Goal: Transaction & Acquisition: Download file/media

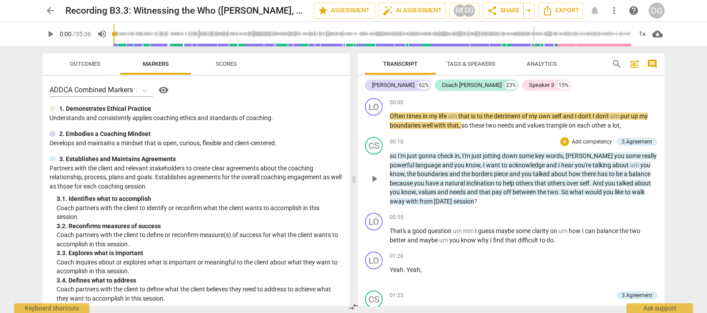
click at [374, 177] on span "play_arrow" at bounding box center [374, 179] width 11 height 11
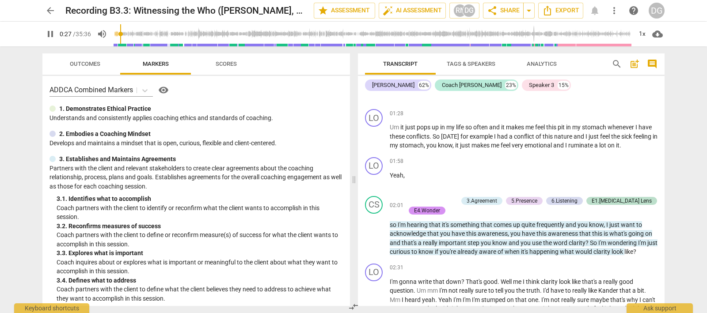
scroll to position [276, 0]
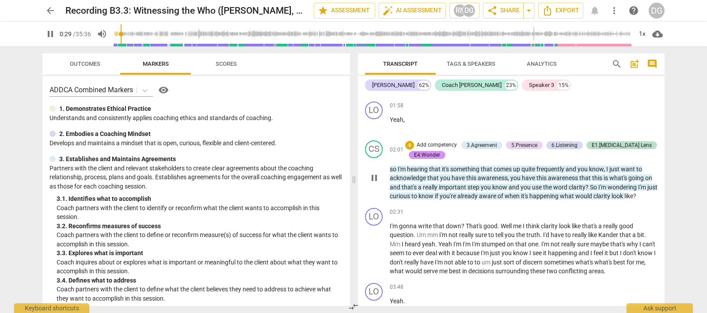
click at [373, 175] on span "pause" at bounding box center [374, 178] width 11 height 11
type input "30"
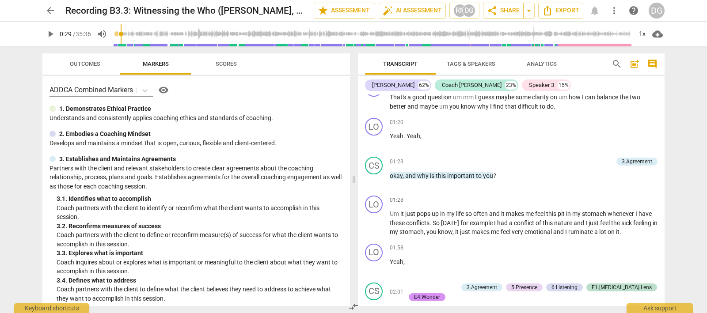
scroll to position [0, 0]
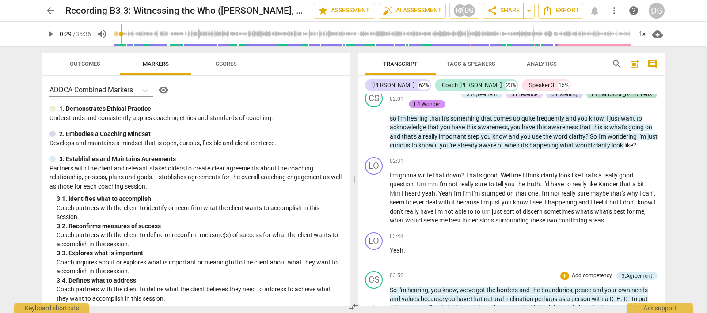
drag, startPoint x: 390, startPoint y: 114, endPoint x: 456, endPoint y: 292, distance: 190.3
click at [456, 308] on div "Transcript Tags & Speakers Analytics search post_add comment [PERSON_NAME] 62% …" at bounding box center [512, 179] width 317 height 267
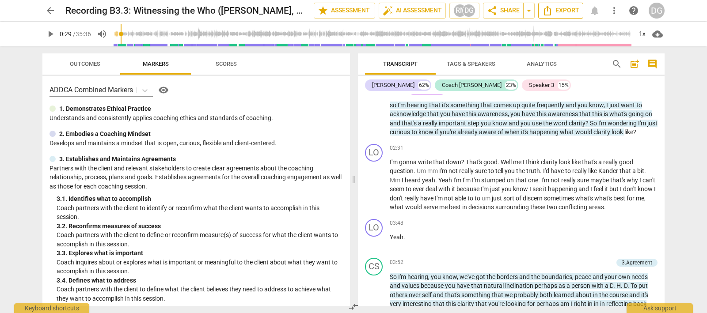
click at [564, 11] on span "Export" at bounding box center [560, 10] width 37 height 11
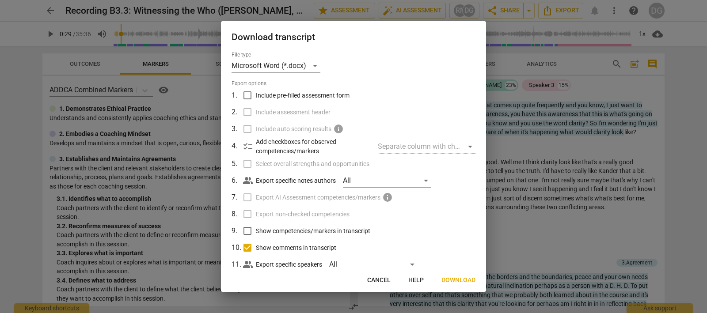
click at [455, 277] on span "Download" at bounding box center [458, 280] width 34 height 9
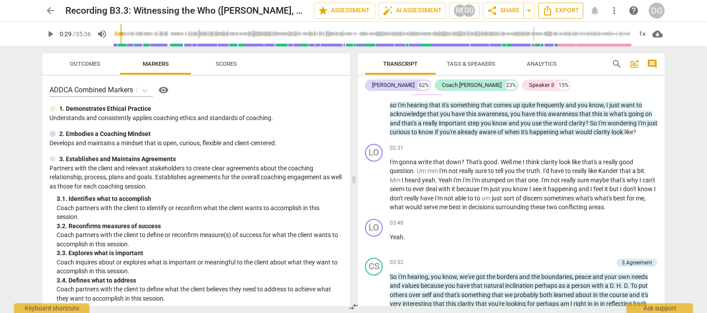
click at [565, 8] on span "Export" at bounding box center [560, 10] width 37 height 11
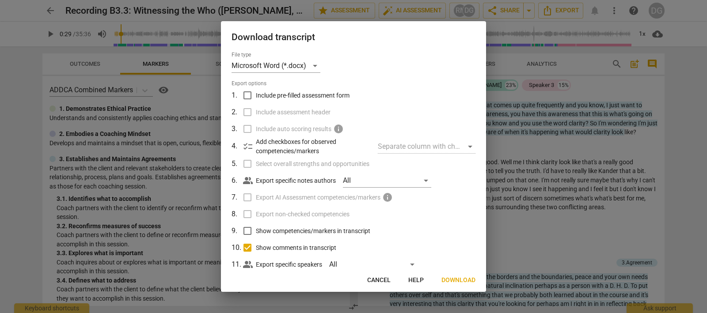
click at [458, 278] on span "Download" at bounding box center [458, 280] width 34 height 9
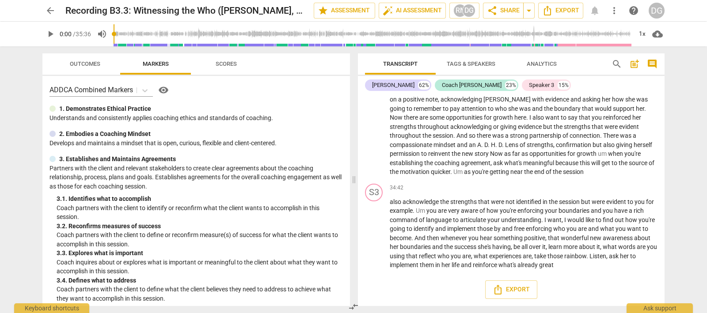
scroll to position [4321, 0]
